Goal: Task Accomplishment & Management: Use online tool/utility

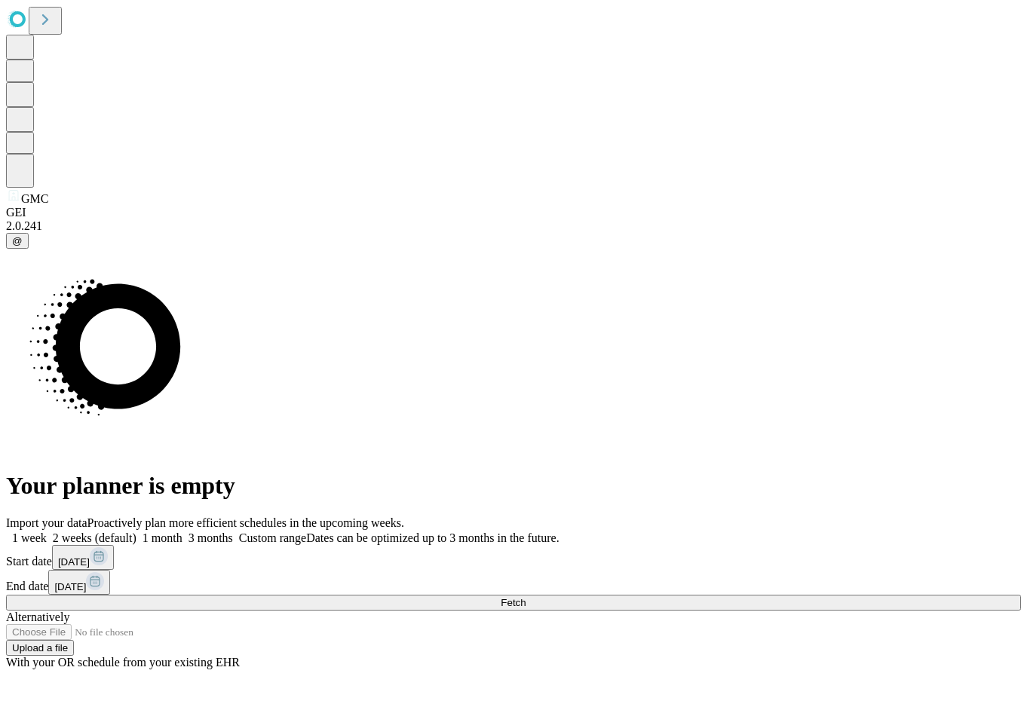
click at [861, 595] on button "Fetch" at bounding box center [513, 603] width 1015 height 16
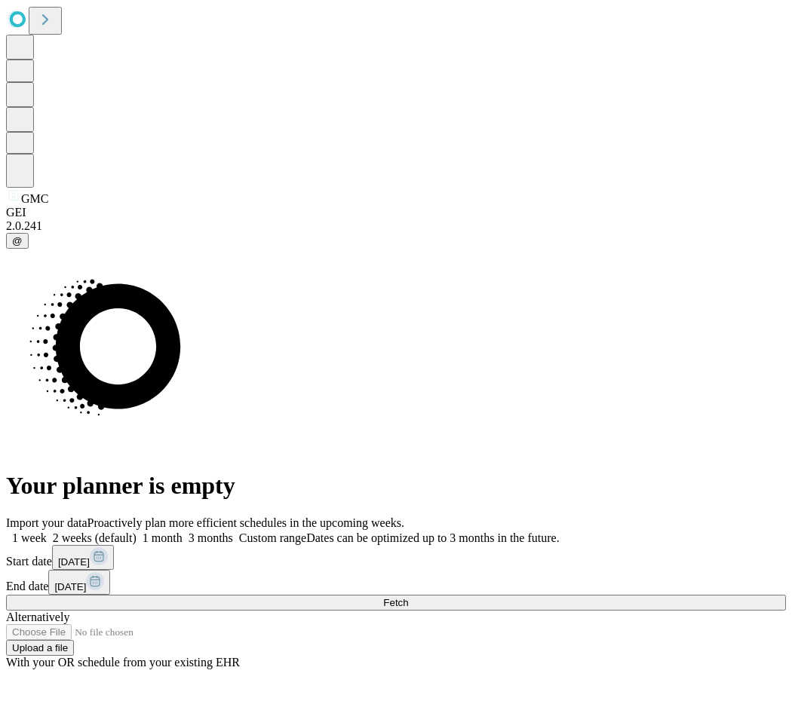
click at [691, 595] on button "Fetch" at bounding box center [396, 603] width 780 height 16
